Goal: Information Seeking & Learning: Learn about a topic

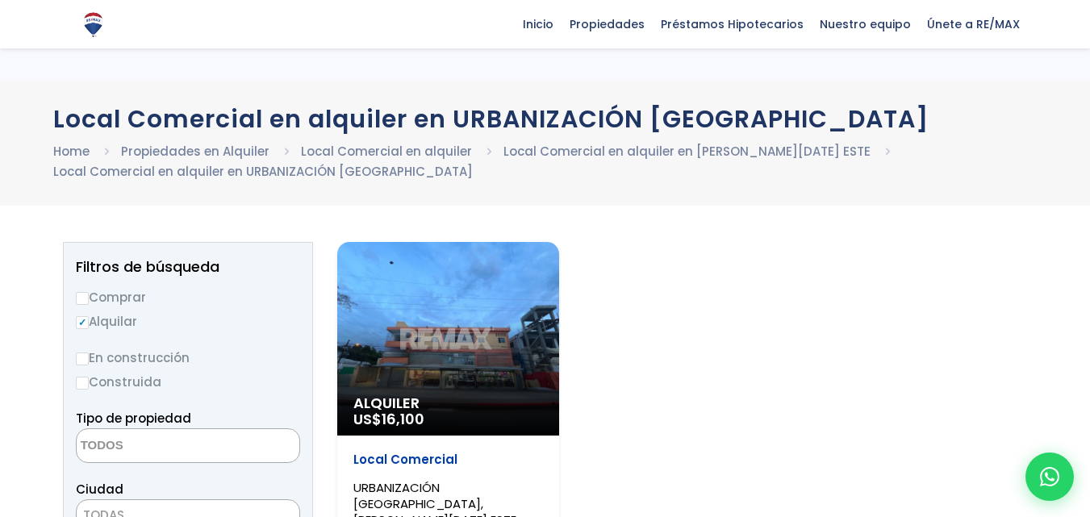
select select
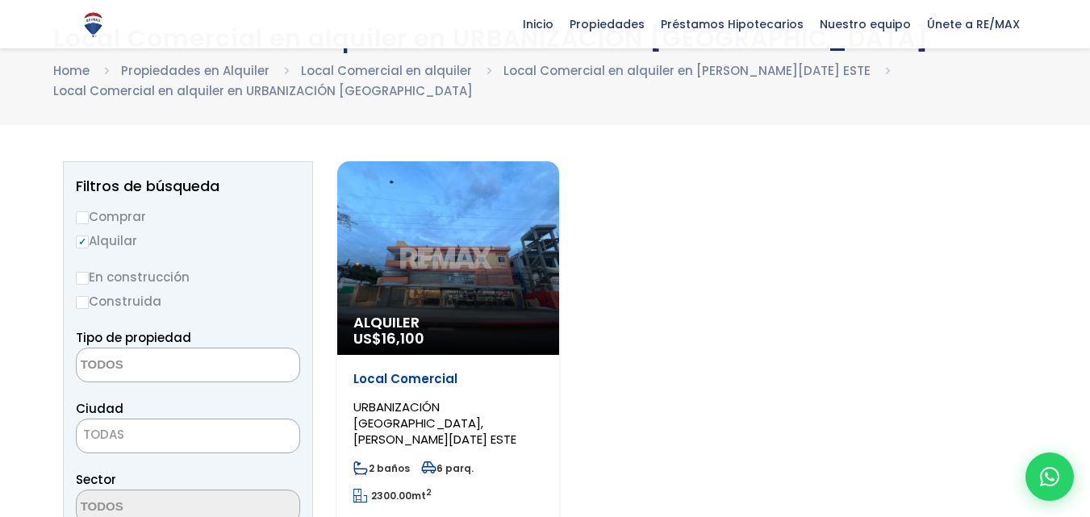
click at [440, 254] on div "Alquiler US$ 16,100" at bounding box center [448, 258] width 222 height 194
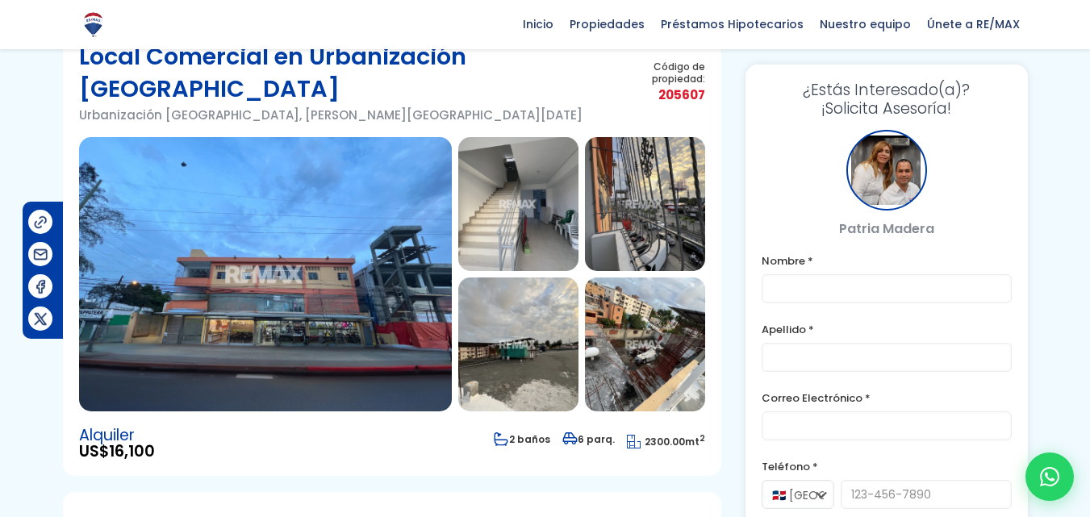
click at [655, 187] on img at bounding box center [645, 204] width 120 height 134
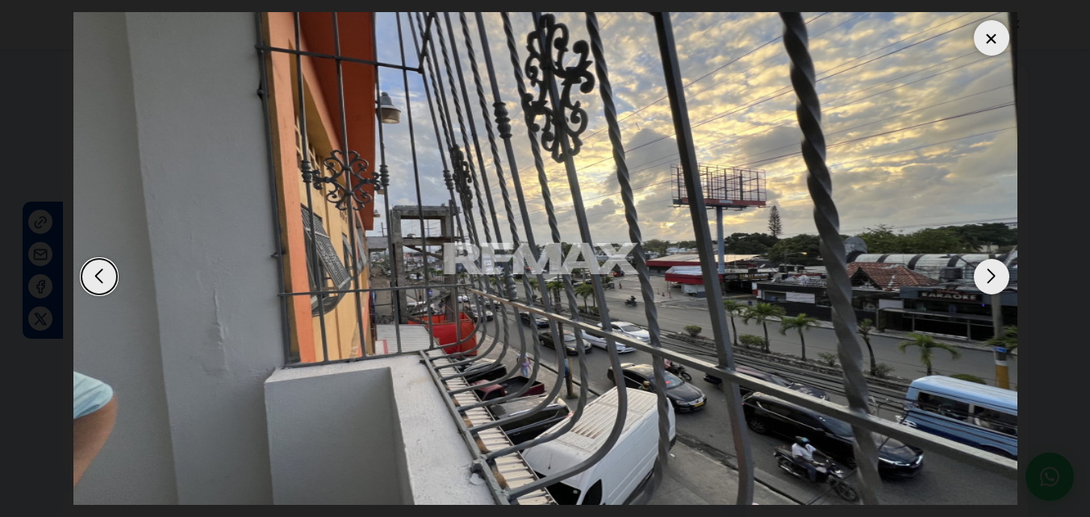
click at [983, 279] on div "Next slide" at bounding box center [991, 276] width 35 height 35
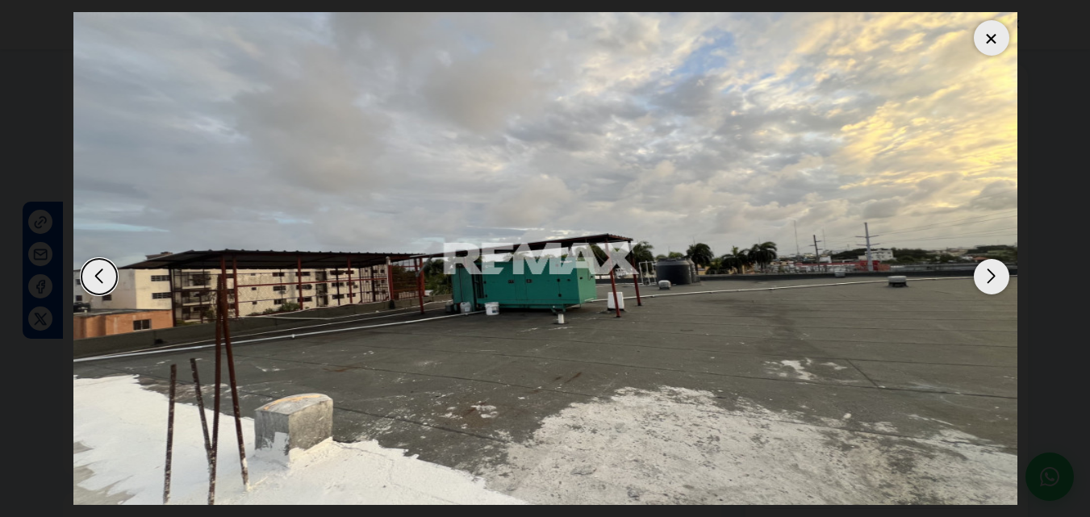
click at [983, 279] on div "Next slide" at bounding box center [991, 276] width 35 height 35
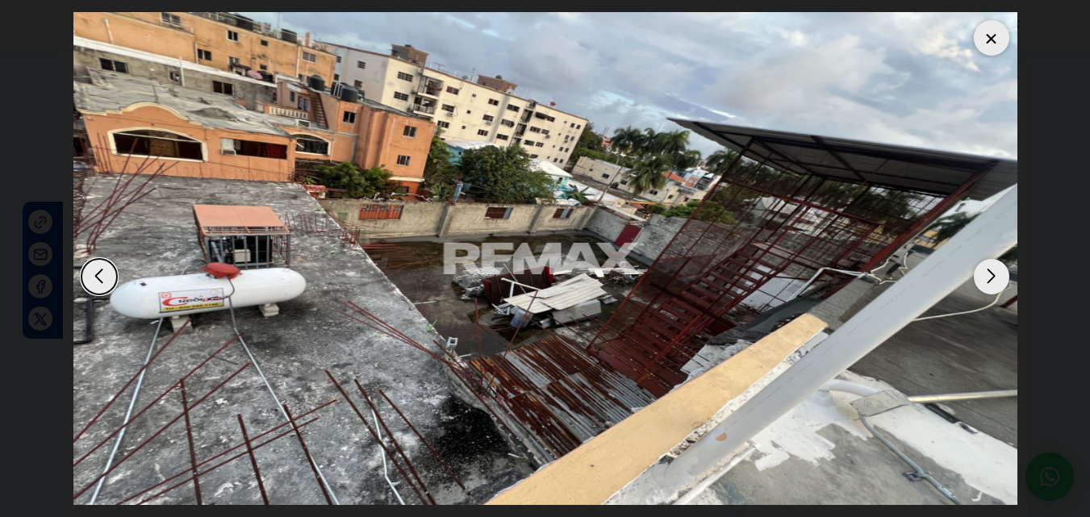
click at [983, 280] on div "Next slide" at bounding box center [991, 276] width 35 height 35
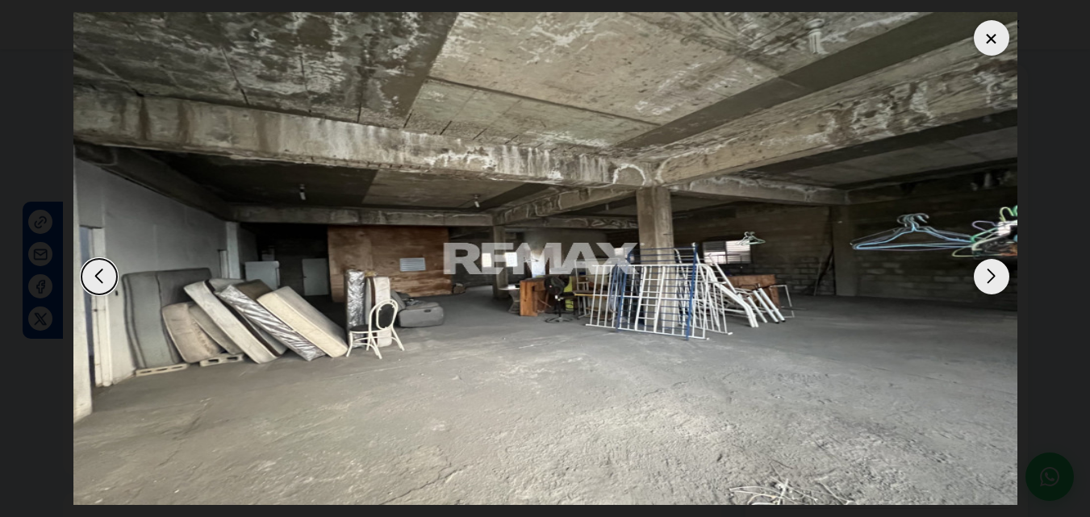
click at [991, 275] on div "Next slide" at bounding box center [991, 276] width 35 height 35
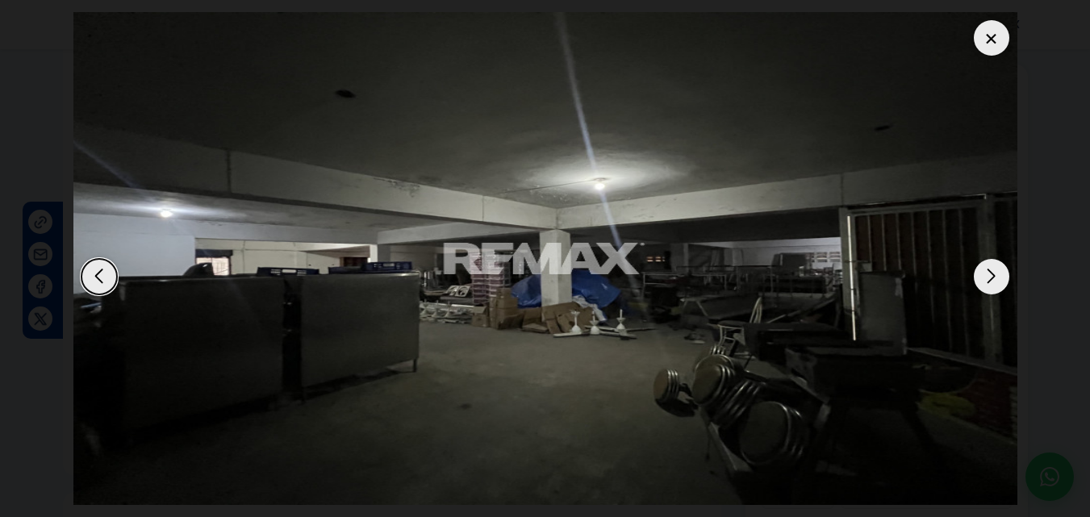
click at [996, 45] on div at bounding box center [991, 37] width 35 height 35
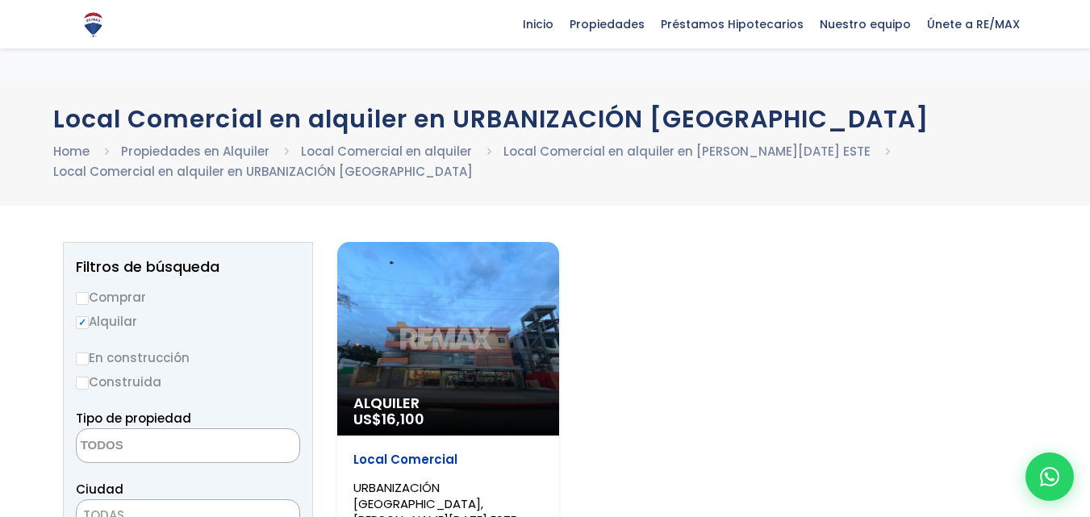
select select
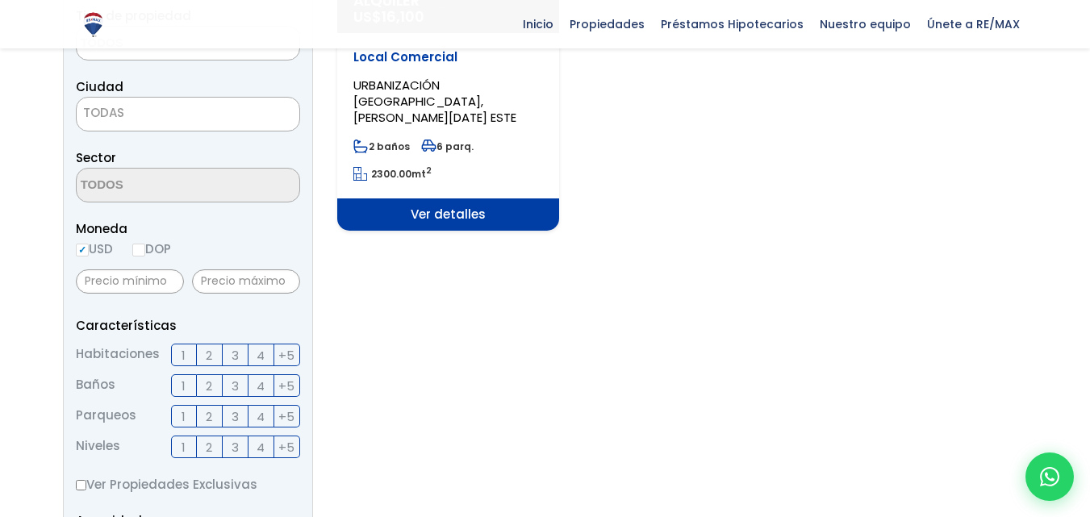
scroll to position [483, 0]
